Goal: Task Accomplishment & Management: Manage account settings

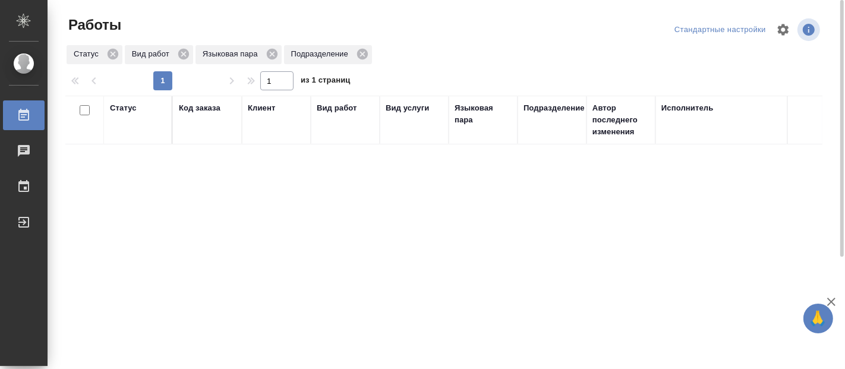
drag, startPoint x: 0, startPoint y: 0, endPoint x: 248, endPoint y: 254, distance: 354.6
click at [248, 254] on div "Статус Код заказа Клиент Вид работ Вид услуги Языковая пара Подразделение Автор…" at bounding box center [443, 310] width 757 height 428
click at [330, 164] on div "Статус Код заказа Клиент Вид работ Вид услуги Языковая пара Подразделение Автор…" at bounding box center [443, 310] width 757 height 428
click at [454, 302] on div "Статус Код заказа Клиент Вид работ Вид услуги Языковая пара Подразделение Автор…" at bounding box center [443, 310] width 757 height 428
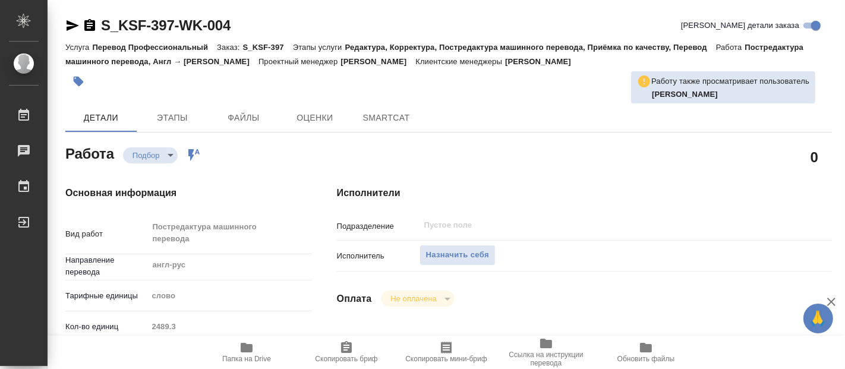
type textarea "x"
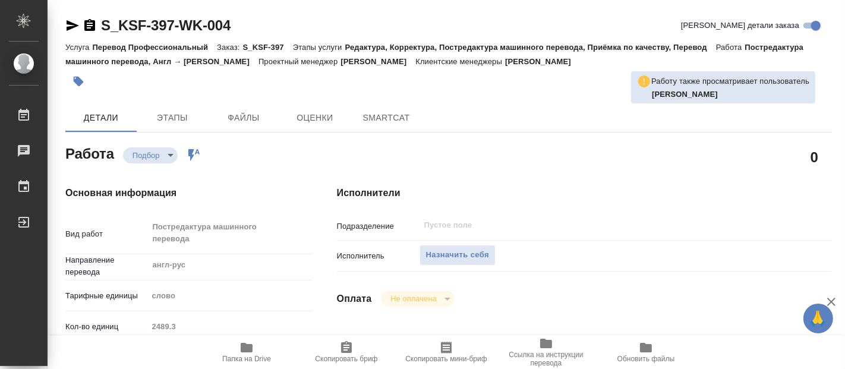
type textarea "x"
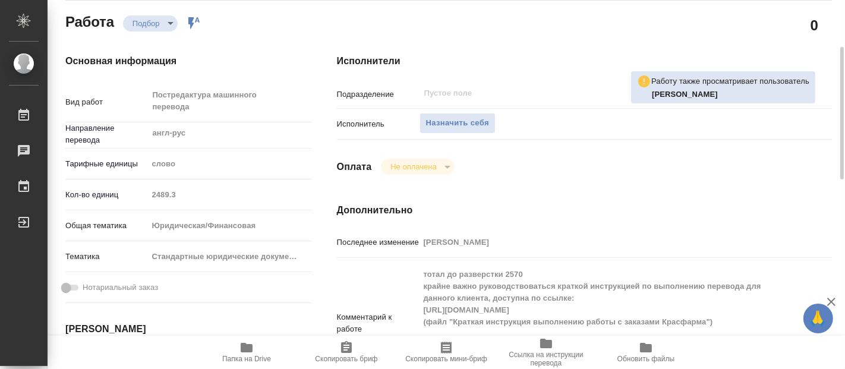
type textarea "x"
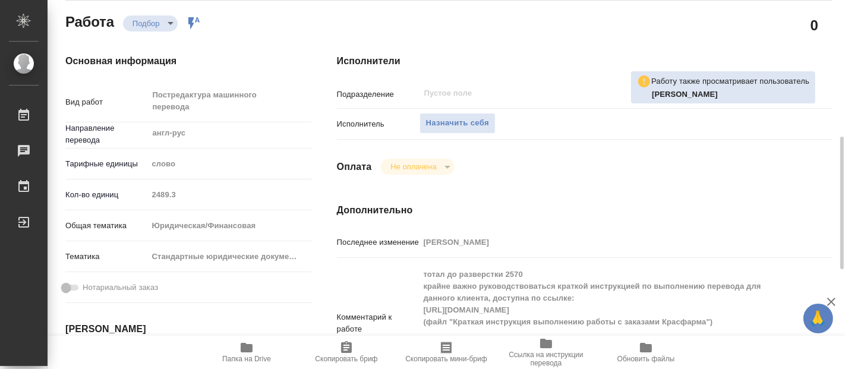
scroll to position [198, 0]
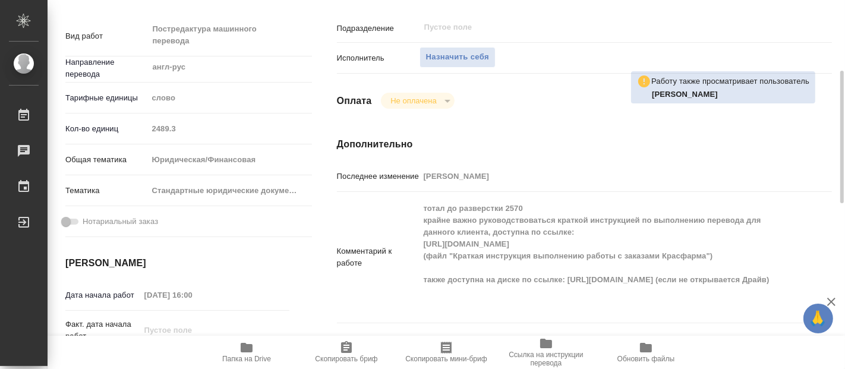
type textarea "x"
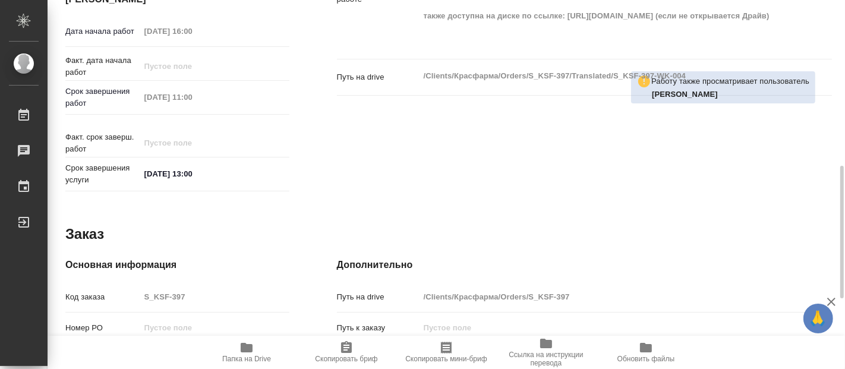
scroll to position [656, 0]
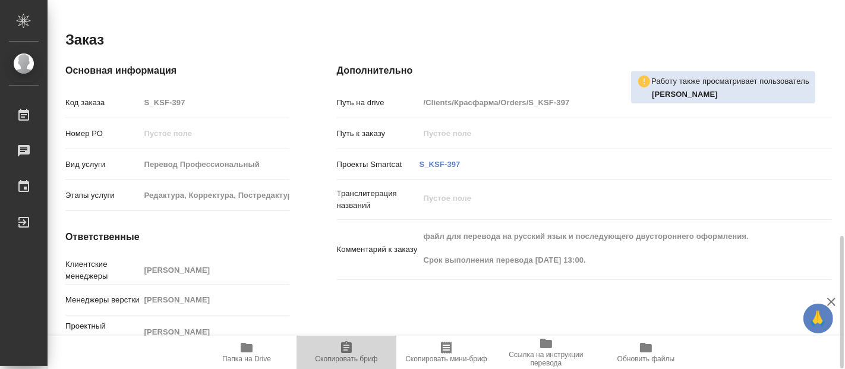
click at [337, 352] on span "Скопировать бриф" at bounding box center [347, 351] width 86 height 23
click at [239, 361] on span "Папка на Drive" at bounding box center [246, 359] width 49 height 8
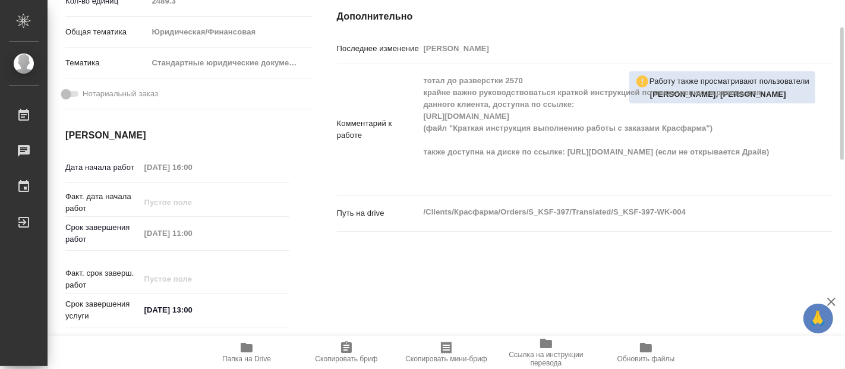
scroll to position [0, 0]
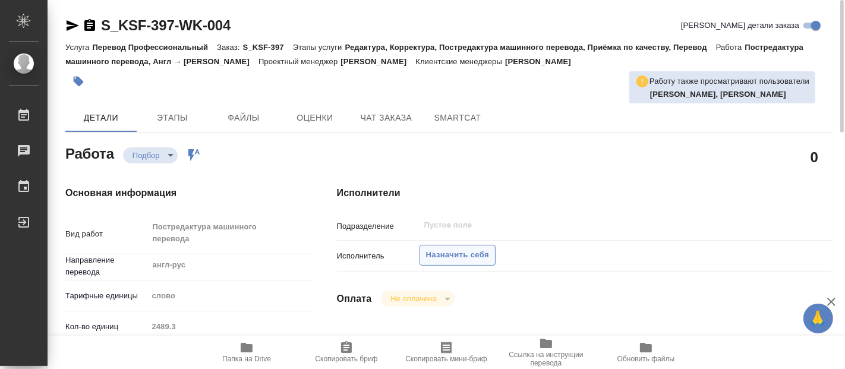
click at [450, 254] on span "Назначить себя" at bounding box center [457, 255] width 63 height 14
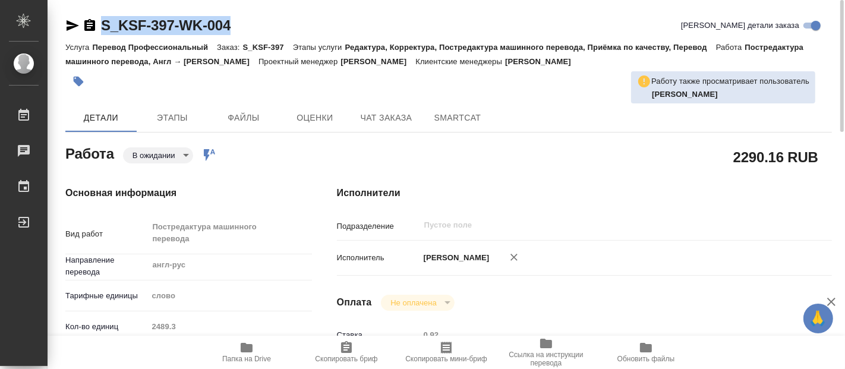
drag, startPoint x: 239, startPoint y: 22, endPoint x: 102, endPoint y: 27, distance: 137.9
click at [102, 27] on div "S_KSF-397-WK-004 Кратко детали заказа" at bounding box center [448, 25] width 766 height 19
copy link "S_KSF-397-WK-004"
click at [184, 157] on body "🙏 .cls-1 fill:#fff; AWATERA [PERSON_NAME] 0 Чаты График Выйти S_KSF-397-WK-004 …" at bounding box center [422, 184] width 845 height 369
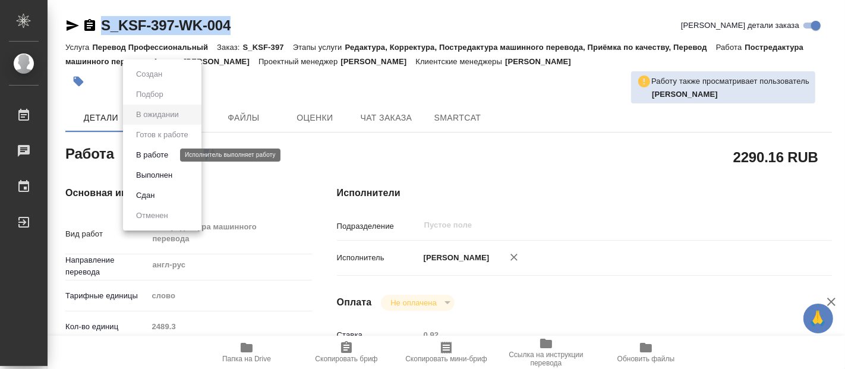
click at [161, 153] on button "В работе" at bounding box center [151, 155] width 39 height 13
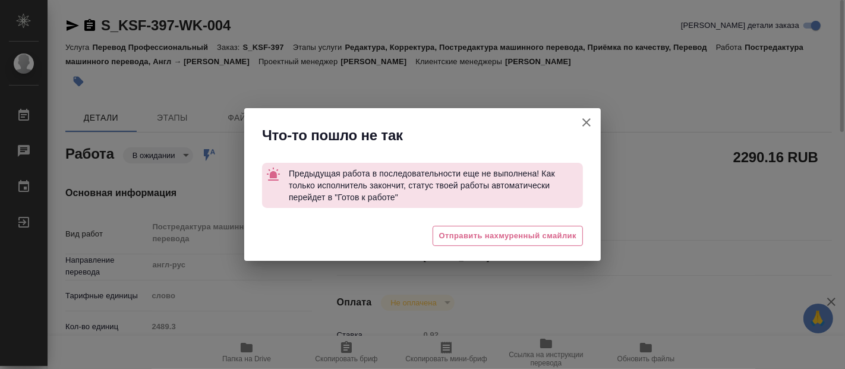
type textarea "x"
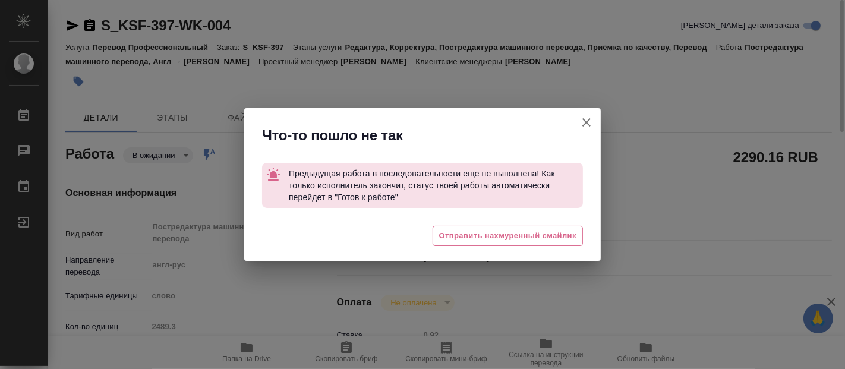
type textarea "x"
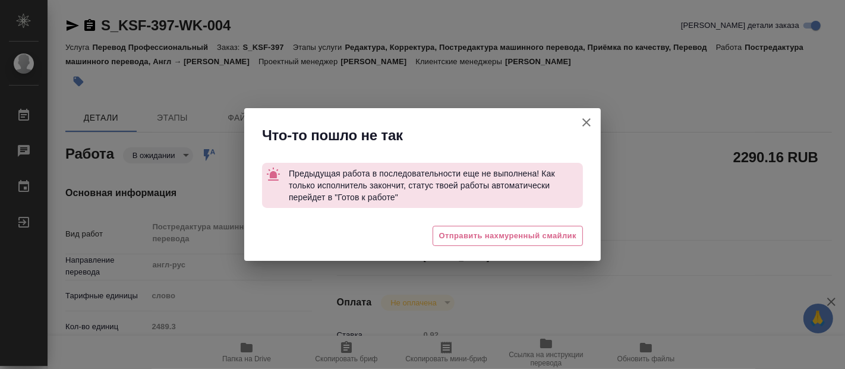
type textarea "x"
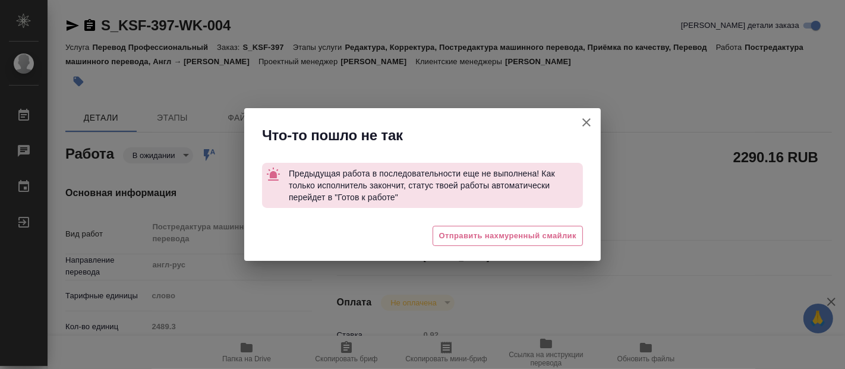
click at [586, 122] on icon "button" at bounding box center [586, 122] width 8 height 8
type textarea "x"
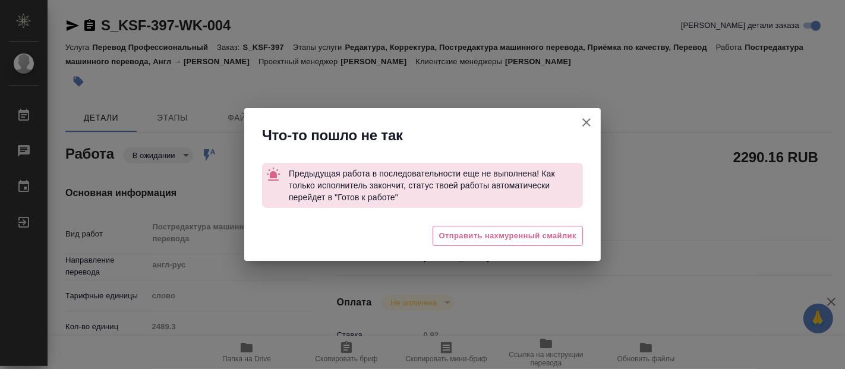
type textarea "x"
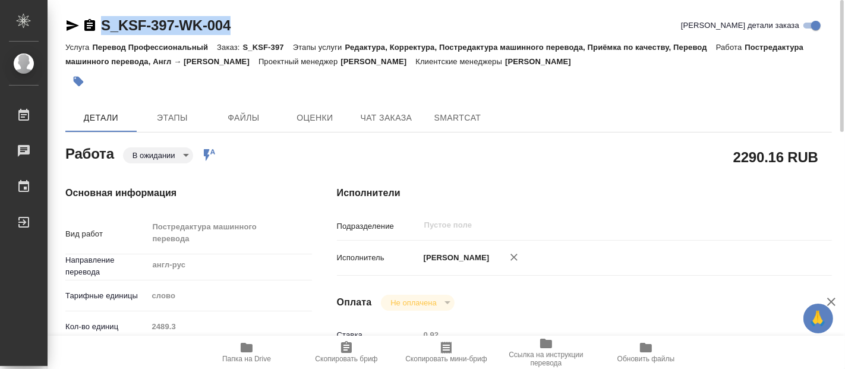
drag, startPoint x: 231, startPoint y: 16, endPoint x: 103, endPoint y: 32, distance: 129.3
click at [103, 32] on div "S_KSF-397-WK-004 Кратко детали заказа" at bounding box center [448, 25] width 766 height 19
copy link "S_KSF-397-WK-004"
